Goal: Task Accomplishment & Management: Use online tool/utility

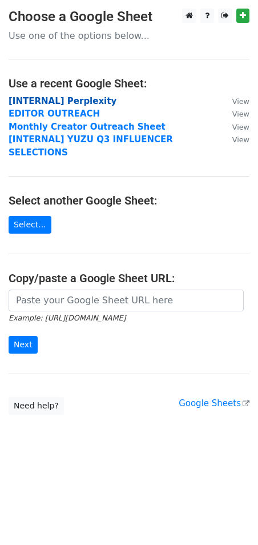
click at [55, 102] on strong "[INTERNAL] Perplexity" at bounding box center [63, 101] width 108 height 10
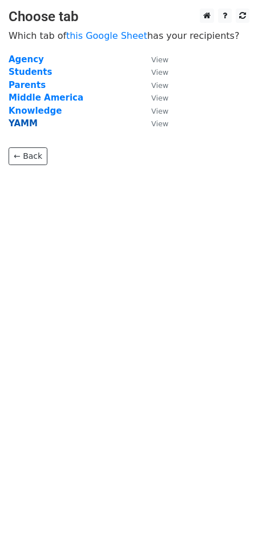
click at [29, 124] on strong "YAMM" at bounding box center [23, 123] width 29 height 10
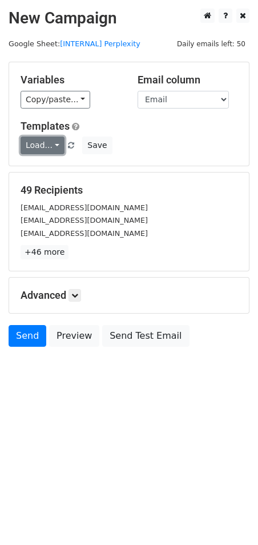
click at [42, 141] on link "Load..." at bounding box center [43, 146] width 44 height 18
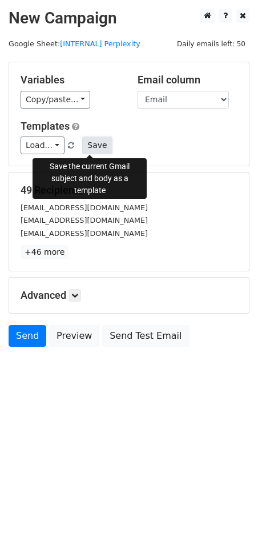
click at [90, 149] on button "Save" at bounding box center [97, 146] width 30 height 18
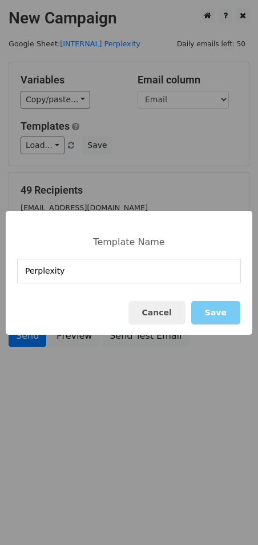
type input "Perplexity"
click at [240, 317] on button "Save" at bounding box center [216, 312] width 49 height 23
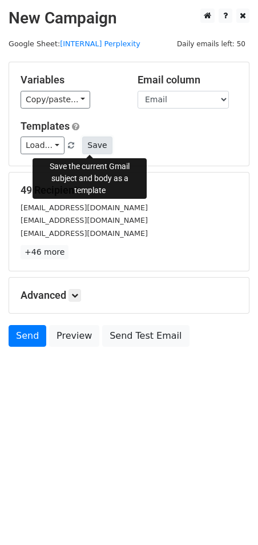
click at [85, 153] on button "Save" at bounding box center [97, 146] width 30 height 18
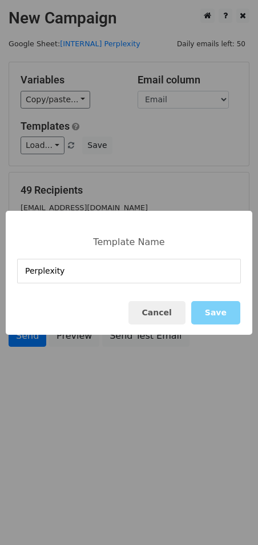
type input "Perplexity"
click at [206, 297] on div "Cancel Save" at bounding box center [129, 313] width 247 height 44
click at [212, 308] on button "Save" at bounding box center [216, 312] width 49 height 23
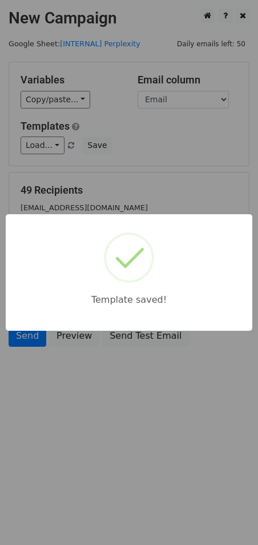
click at [34, 147] on div "Template saved!" at bounding box center [129, 272] width 258 height 545
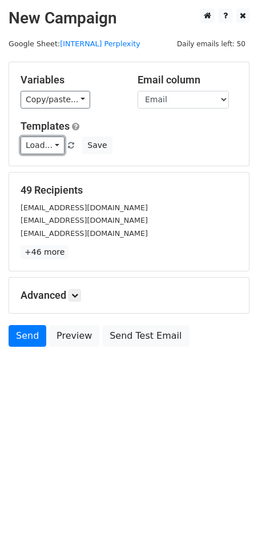
click at [34, 147] on link "Load..." at bounding box center [43, 146] width 44 height 18
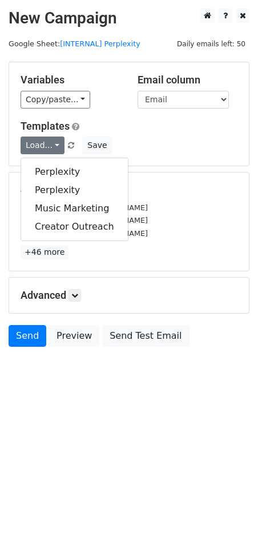
drag, startPoint x: 52, startPoint y: 186, endPoint x: 150, endPoint y: 146, distance: 106.0
click at [149, 147] on div "Load... Perplexity Perplexity Music Marketing Creator Outreach Save" at bounding box center [129, 146] width 234 height 18
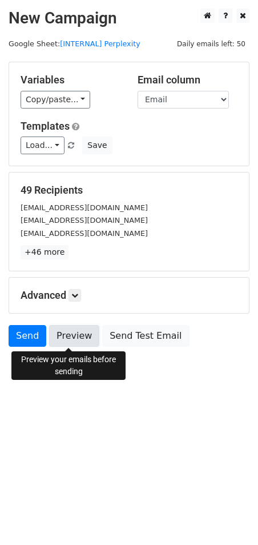
click at [86, 340] on link "Preview" at bounding box center [74, 336] width 50 height 22
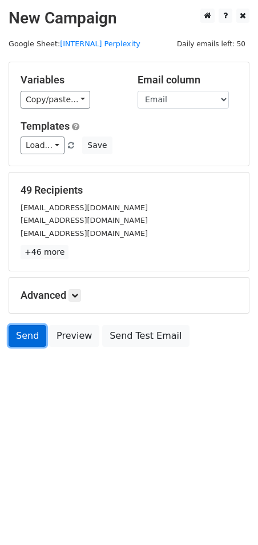
click at [26, 338] on link "Send" at bounding box center [28, 336] width 38 height 22
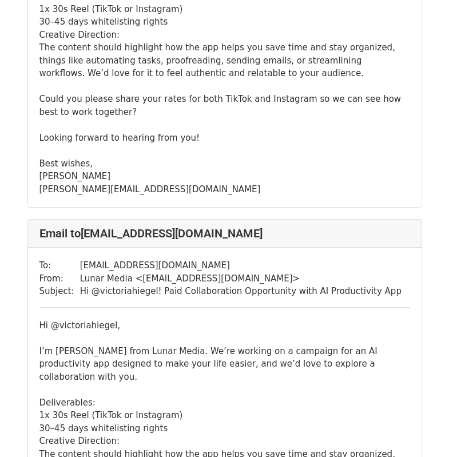
scroll to position [1258, 0]
